Goal: Task Accomplishment & Management: Manage account settings

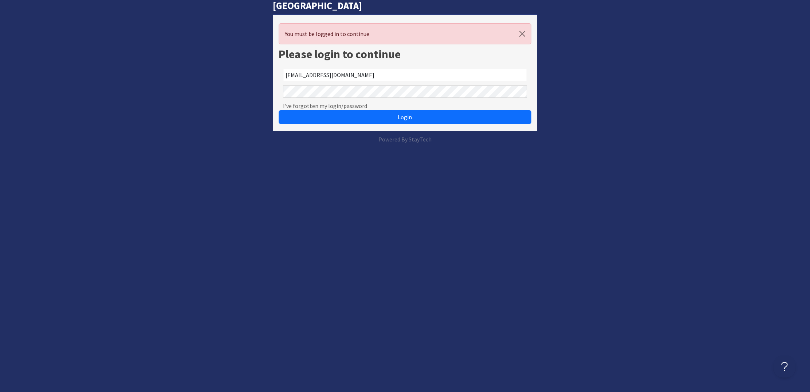
click at [404, 117] on button "Login" at bounding box center [404, 117] width 252 height 14
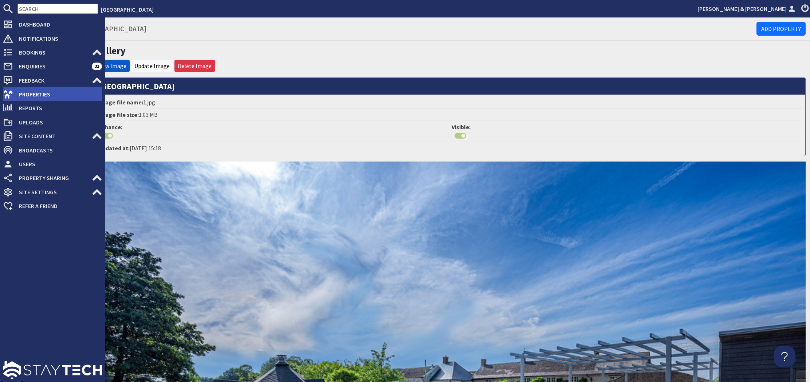
click at [29, 95] on span "Properties" at bounding box center [57, 94] width 89 height 12
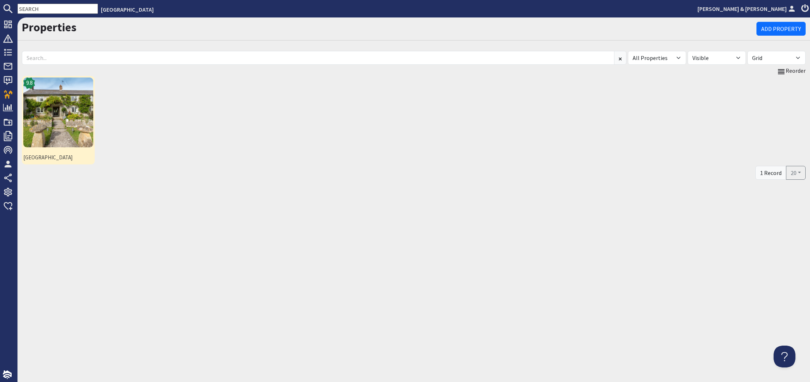
click at [65, 120] on img at bounding box center [58, 113] width 70 height 70
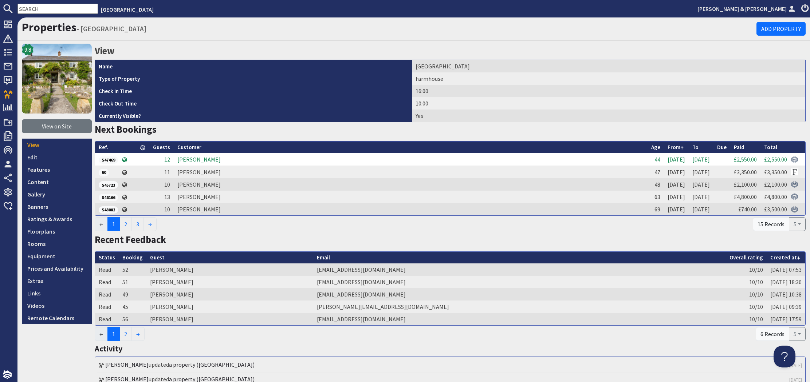
click at [185, 156] on td "Emma pierson" at bounding box center [411, 159] width 474 height 12
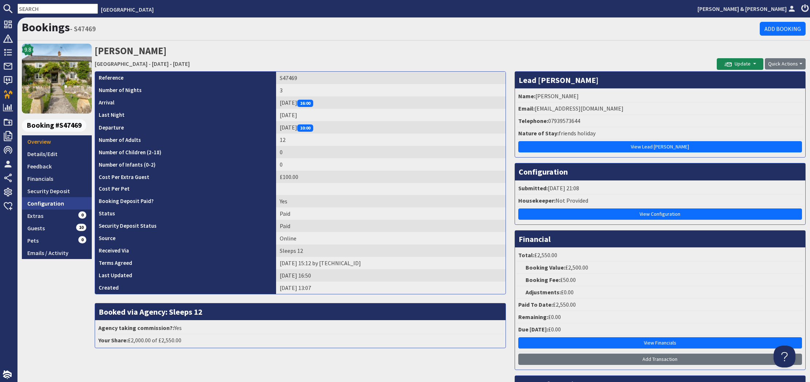
click at [45, 203] on link "Configuration" at bounding box center [57, 203] width 70 height 12
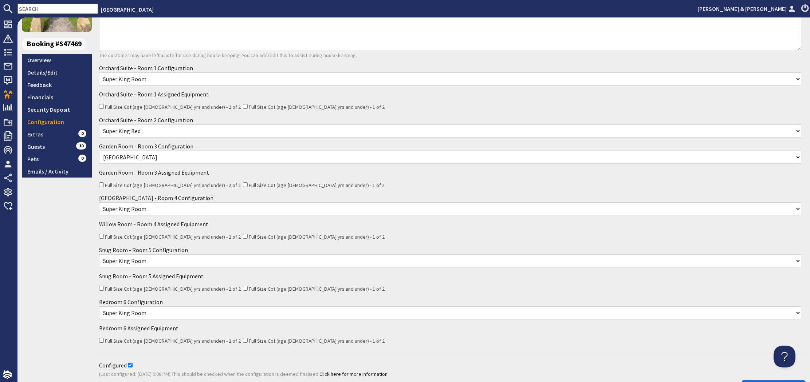
scroll to position [82, 0]
click at [41, 145] on link "Guests 10" at bounding box center [57, 146] width 70 height 12
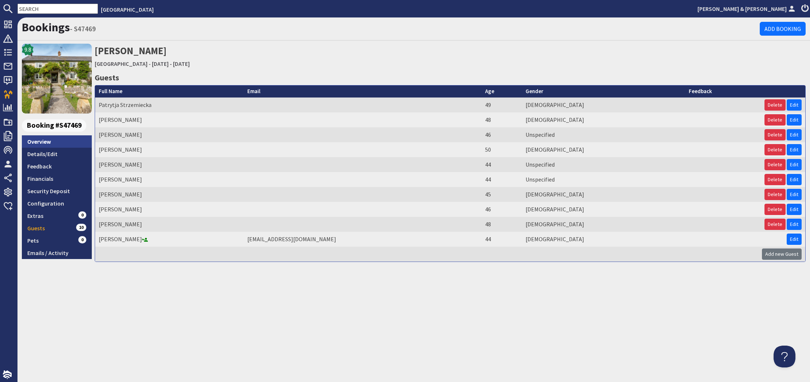
scroll to position [0, 0]
click at [41, 141] on link "Overview" at bounding box center [57, 141] width 70 height 12
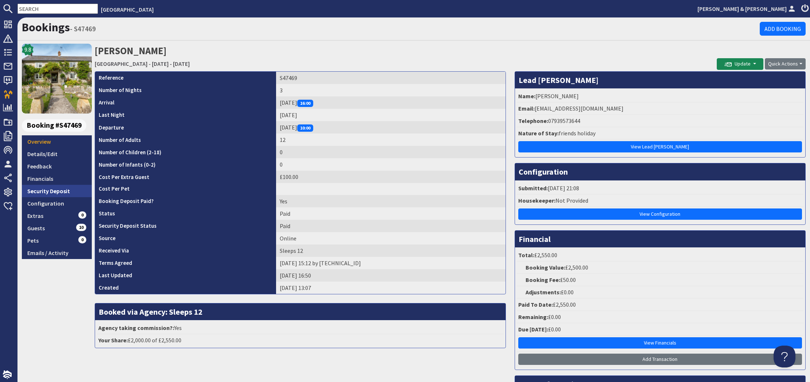
click at [52, 190] on link "Security Deposit" at bounding box center [57, 191] width 70 height 12
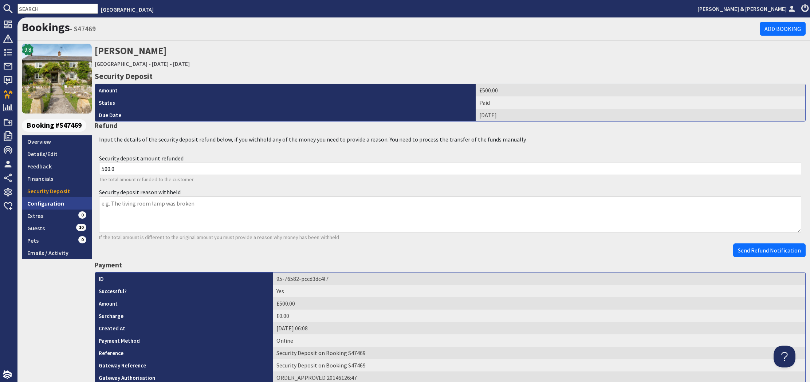
click at [50, 203] on link "Configuration" at bounding box center [57, 203] width 70 height 12
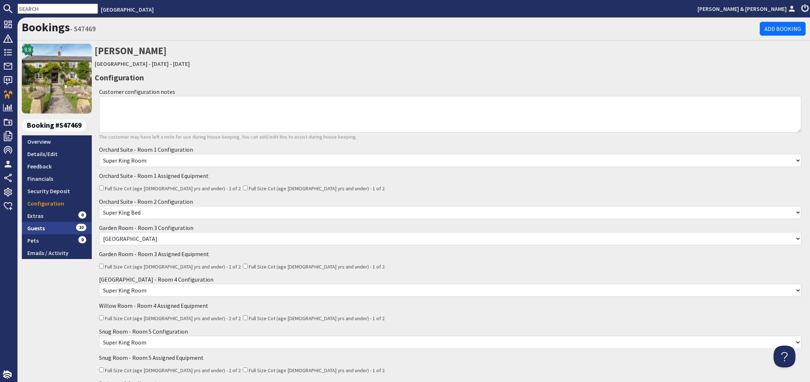
click at [43, 229] on link "Guests 10" at bounding box center [57, 228] width 70 height 12
